Goal: Information Seeking & Learning: Learn about a topic

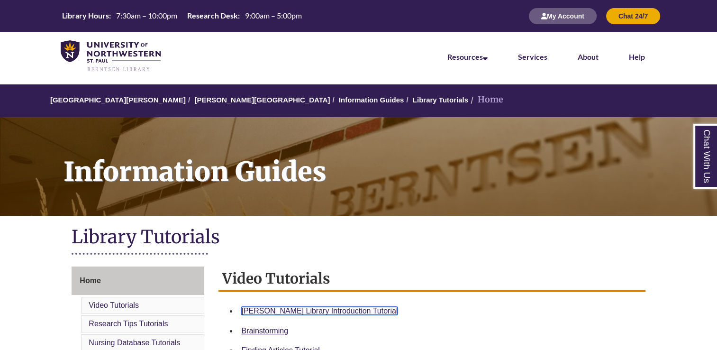
click at [345, 308] on link "Berntsen Library Introduction Tutorial" at bounding box center [319, 311] width 156 height 8
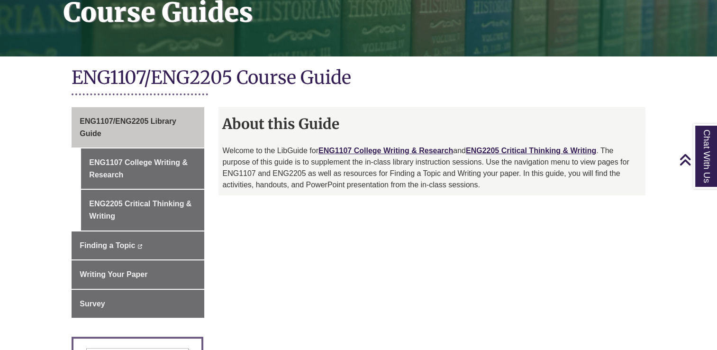
scroll to position [157, 0]
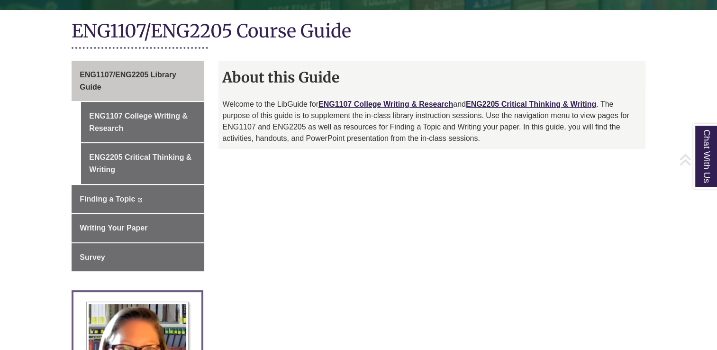
scroll to position [213, 0]
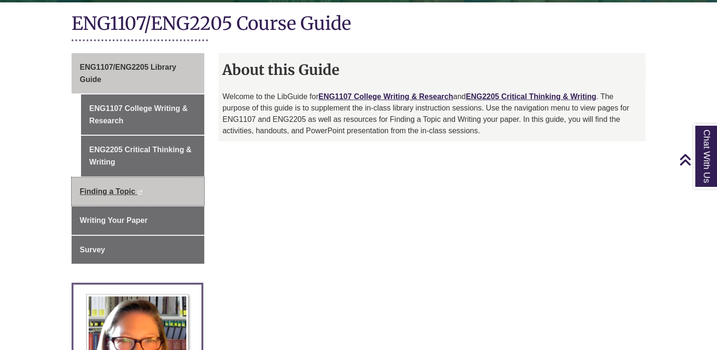
click at [118, 193] on span "Finding a Topic" at bounding box center [107, 191] width 55 height 8
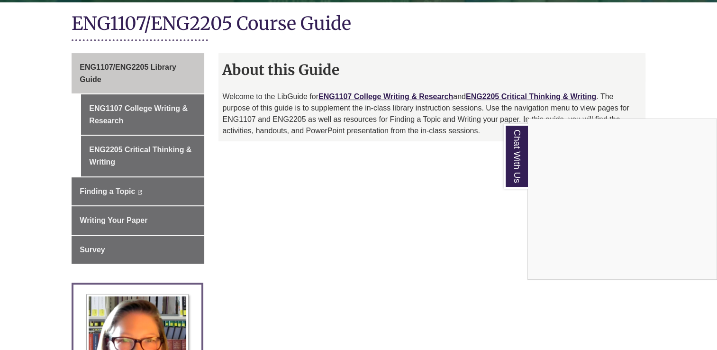
click at [426, 91] on div "Chat With Us" at bounding box center [358, 175] width 717 height 350
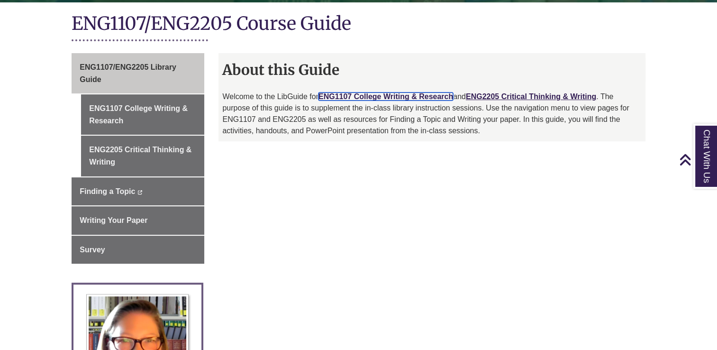
click at [422, 97] on link "ENG1107 College Writing & Research" at bounding box center [385, 96] width 135 height 8
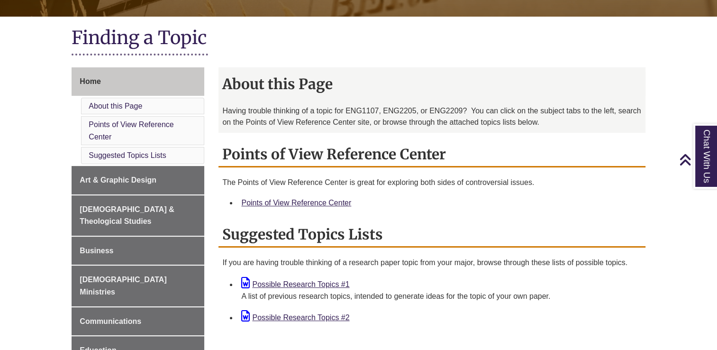
scroll to position [193, 0]
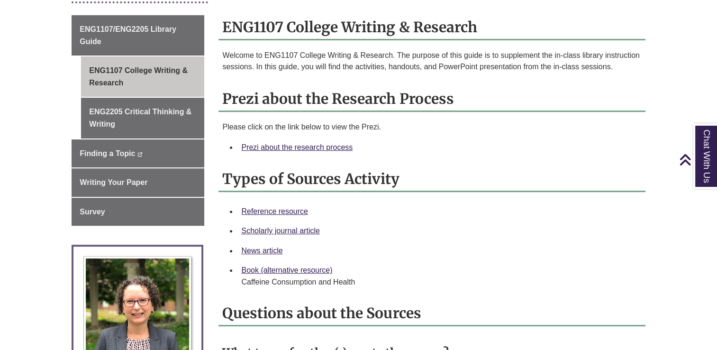
scroll to position [263, 0]
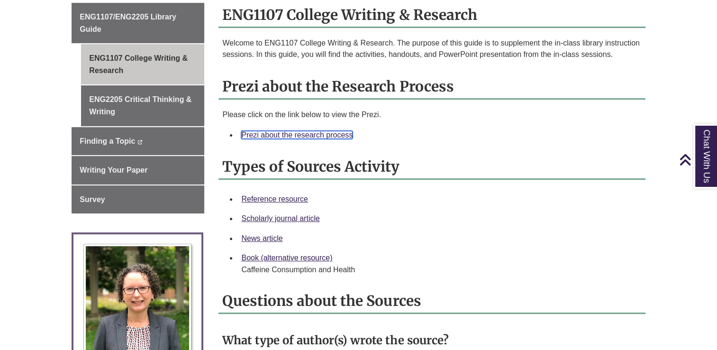
click at [296, 134] on link "Prezi about the research process" at bounding box center [296, 135] width 111 height 8
